Goal: Task Accomplishment & Management: Use online tool/utility

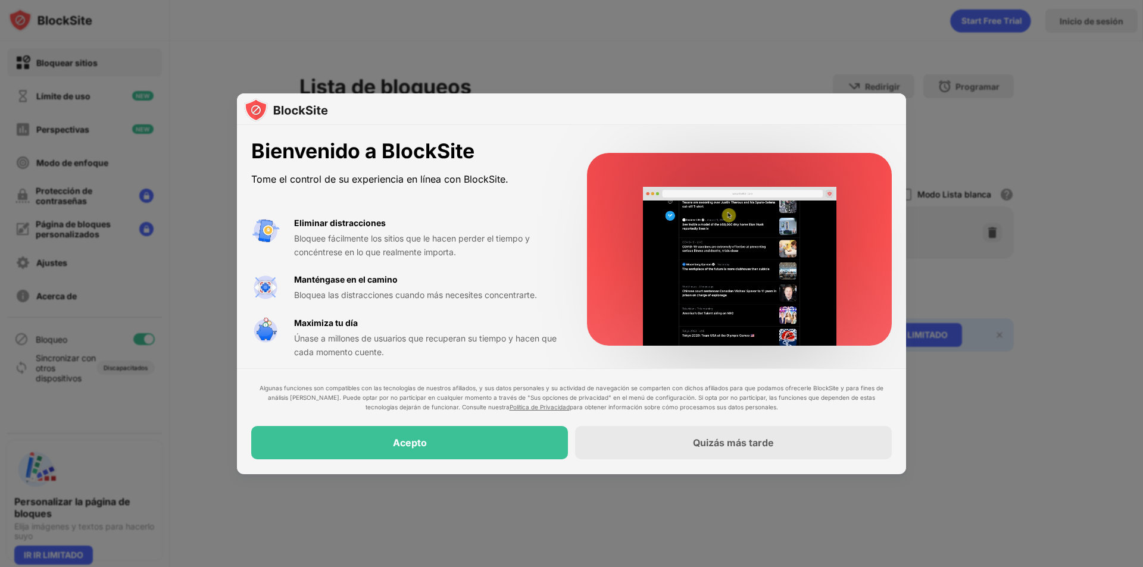
click at [717, 67] on div at bounding box center [571, 283] width 1143 height 567
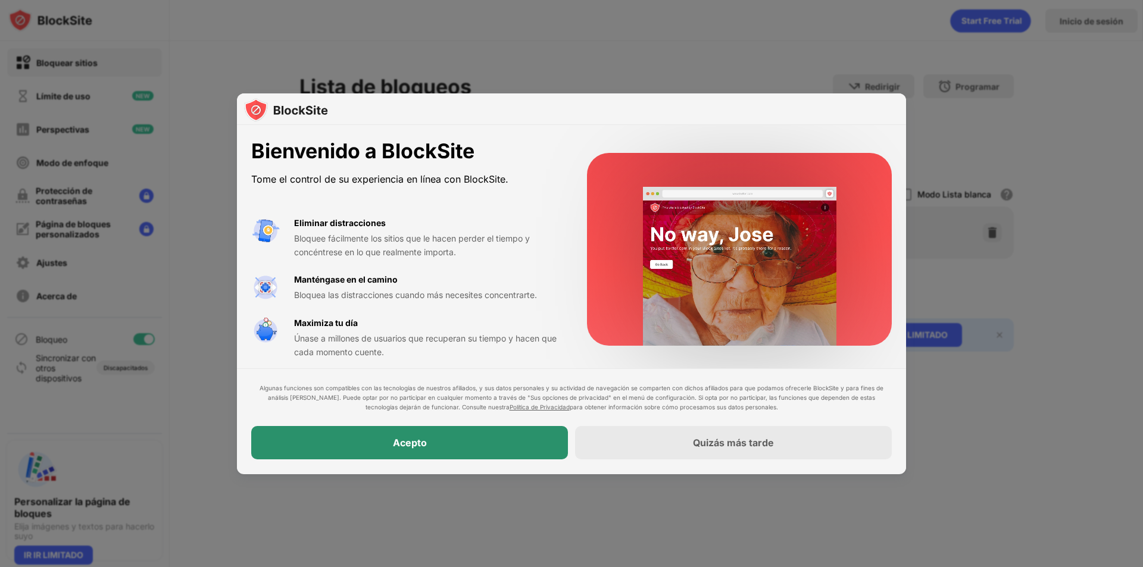
click at [455, 442] on div "Acepto" at bounding box center [409, 443] width 317 height 33
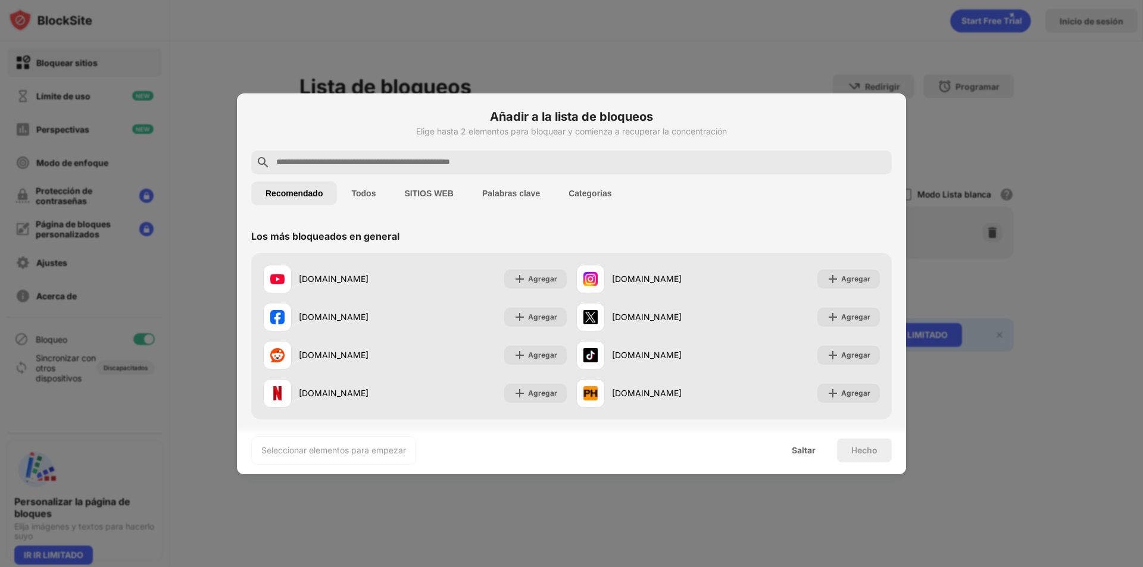
paste input "**********"
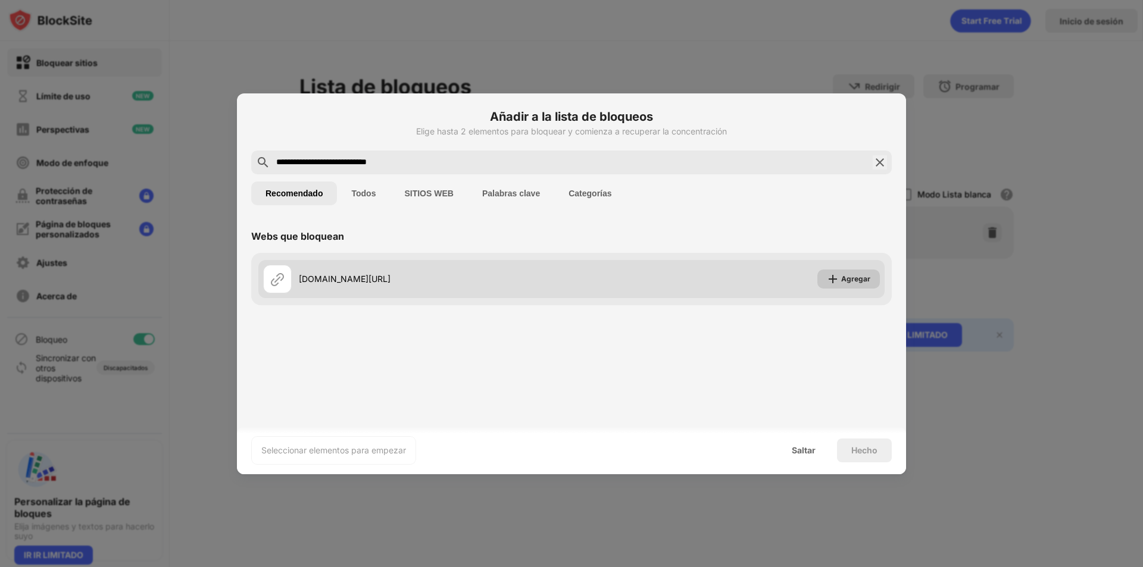
type input "**********"
click at [842, 286] on div "Agregar" at bounding box center [848, 279] width 63 height 19
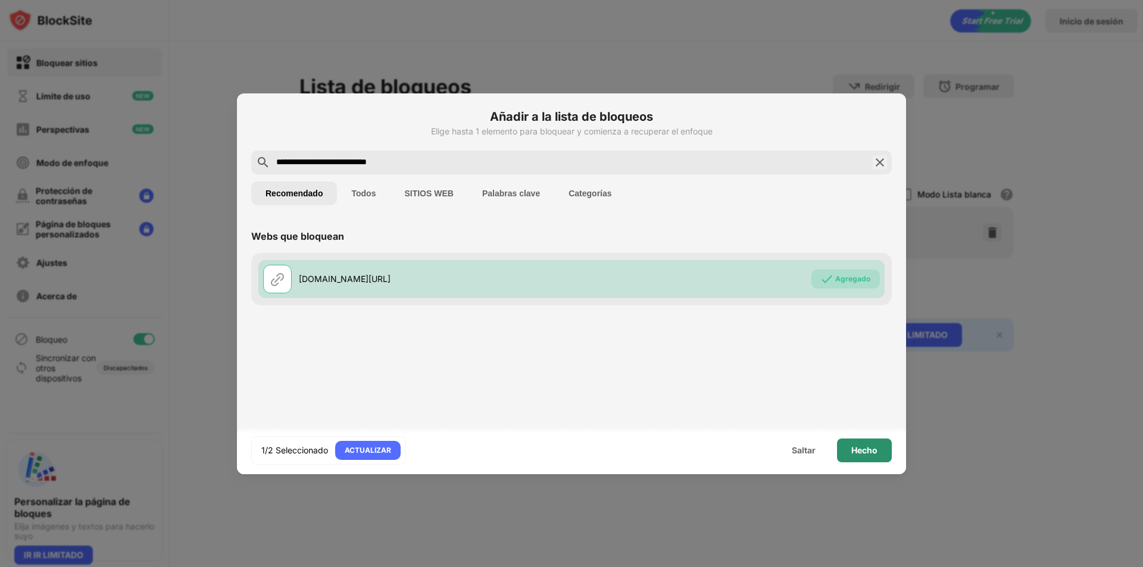
click at [847, 453] on div "Hecho" at bounding box center [864, 451] width 55 height 24
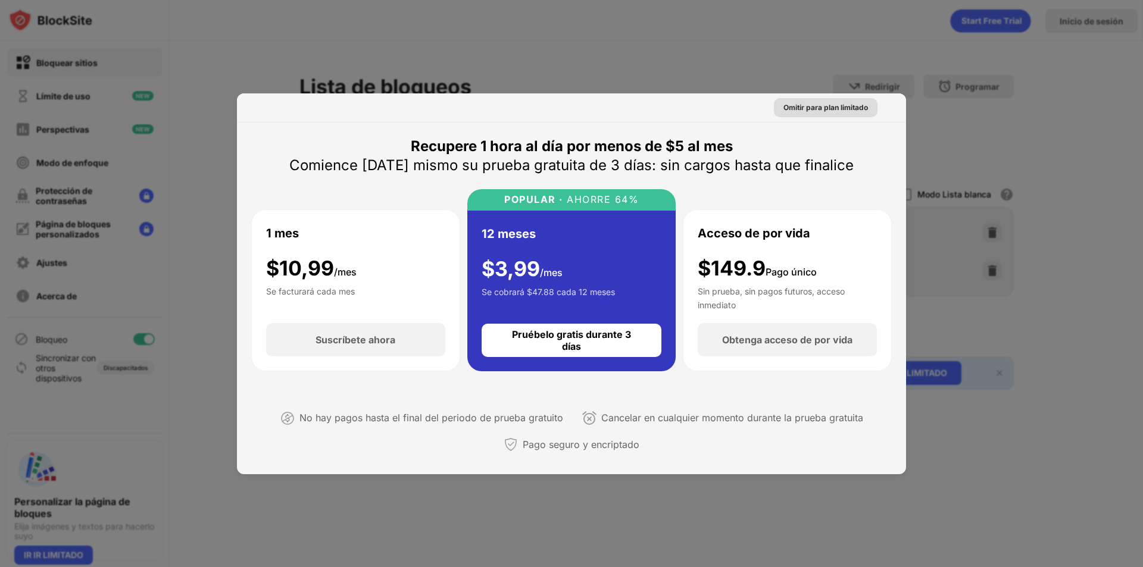
click at [838, 107] on font "Omitir para plan limitado" at bounding box center [825, 107] width 85 height 9
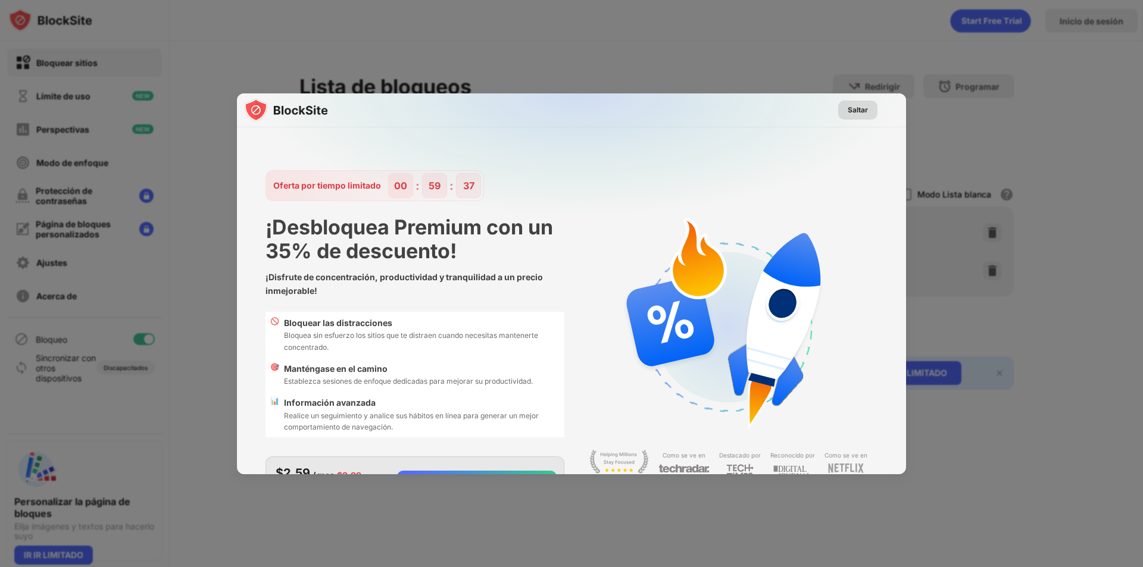
click at [848, 113] on font "Saltar" at bounding box center [858, 109] width 20 height 9
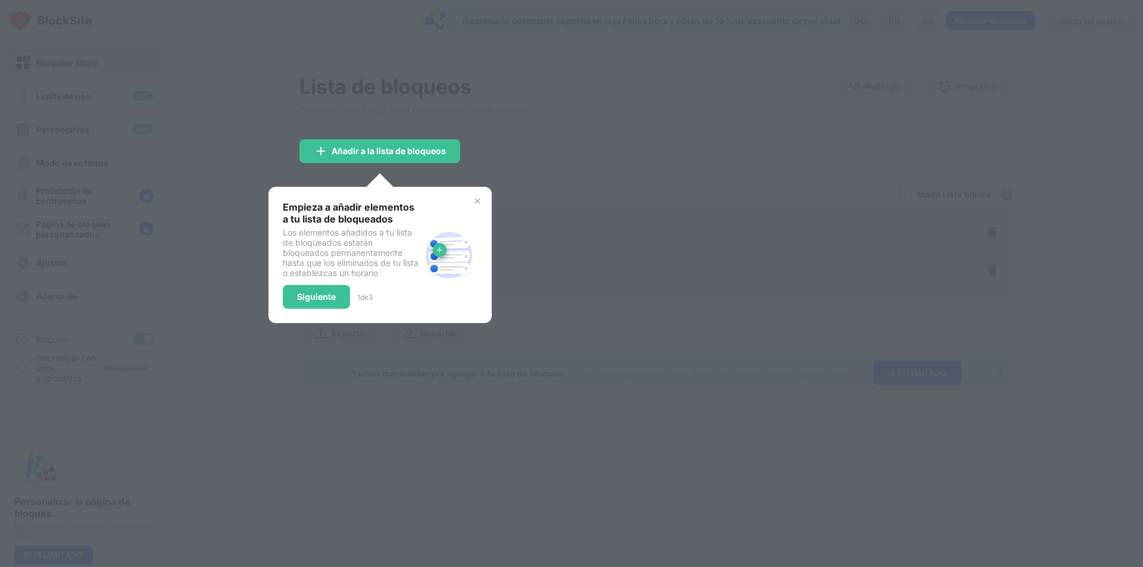
click at [486, 201] on div "Empieza a añadir elementos a tu lista de bloqueados Los elementos añadidos a tu…" at bounding box center [379, 255] width 223 height 136
click at [477, 199] on img at bounding box center [478, 201] width 10 height 10
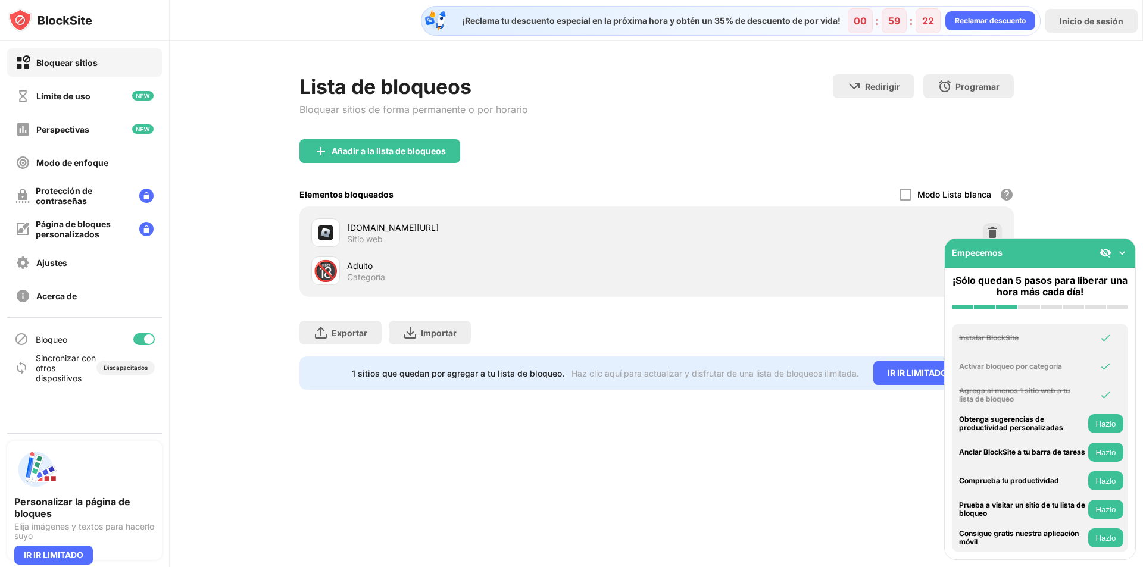
click at [1119, 251] on img at bounding box center [1122, 253] width 12 height 12
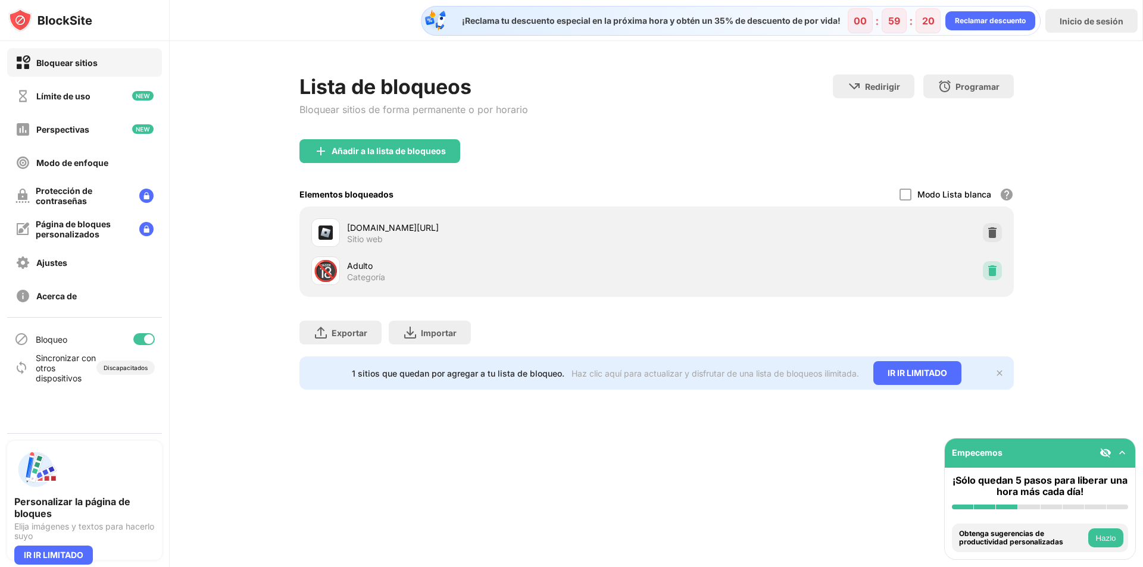
click at [994, 274] on img at bounding box center [992, 271] width 12 height 12
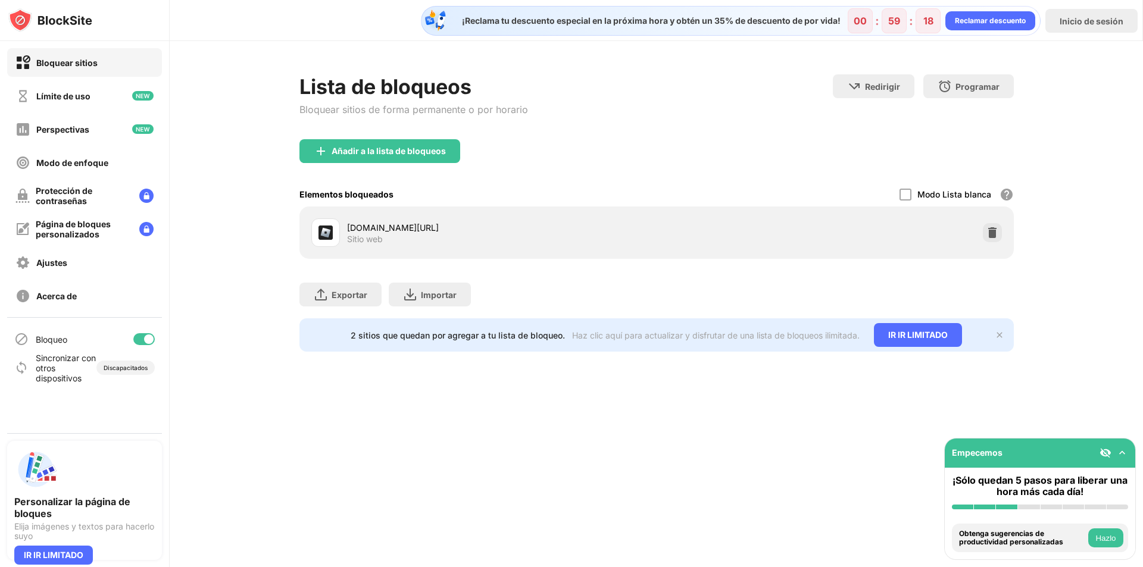
drag, startPoint x: 402, startPoint y: 239, endPoint x: 399, endPoint y: 227, distance: 11.7
click at [400, 229] on div "[DOMAIN_NAME][URL] Sitio web" at bounding box center [502, 232] width 310 height 23
click at [399, 227] on font "[DOMAIN_NAME][URL]" at bounding box center [393, 228] width 92 height 10
